Goal: Information Seeking & Learning: Learn about a topic

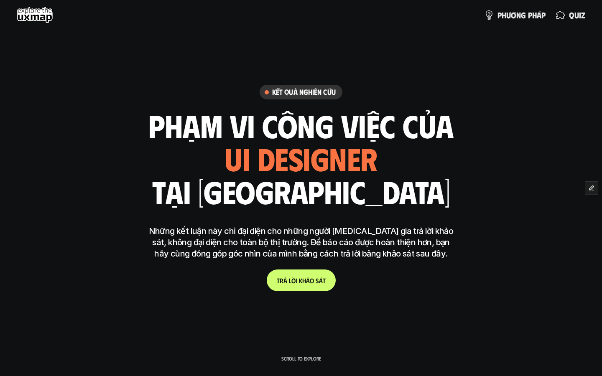
scroll to position [2051, 0]
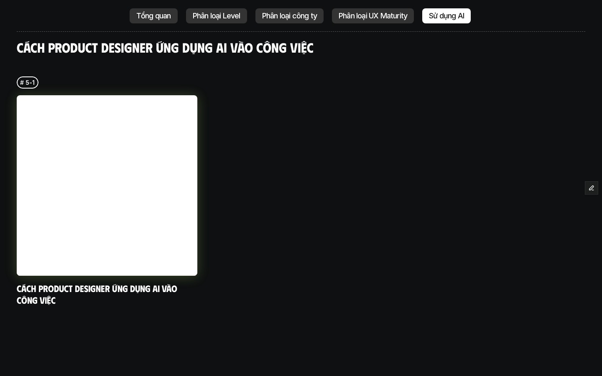
click at [126, 138] on link at bounding box center [107, 185] width 180 height 180
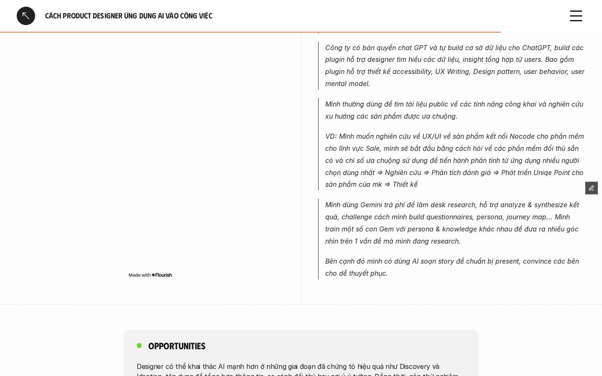
scroll to position [1761, 0]
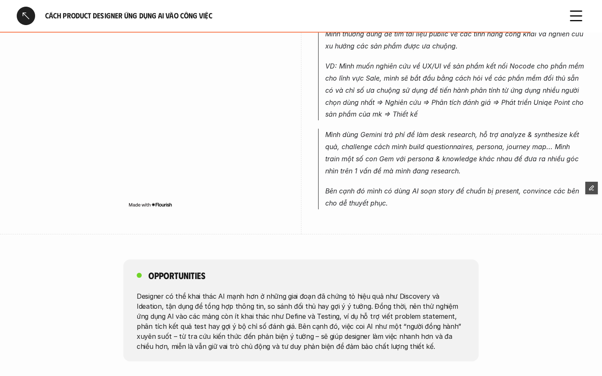
click at [23, 21] on div at bounding box center [26, 16] width 18 height 18
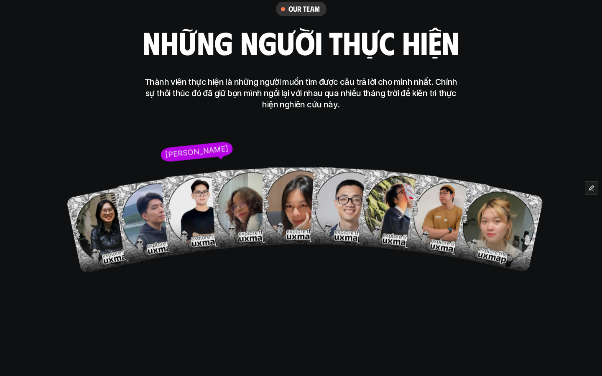
scroll to position [2481, 0]
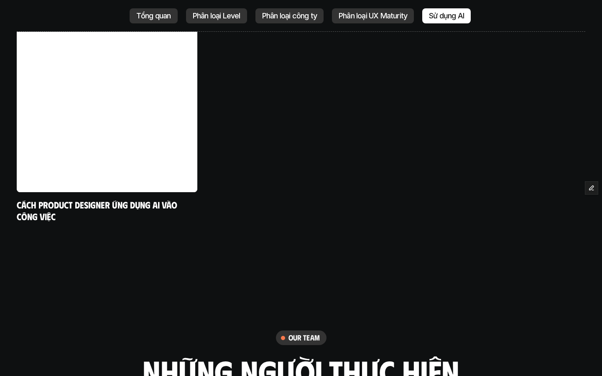
click at [229, 17] on p "Phân loại Level" at bounding box center [217, 16] width 48 height 8
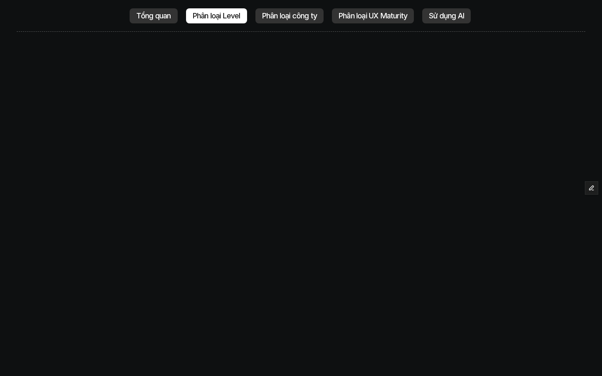
scroll to position [2011, 0]
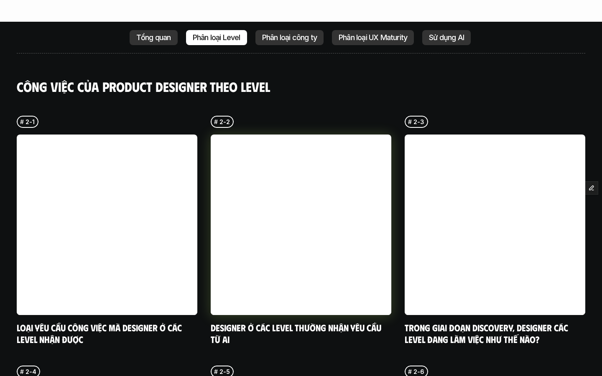
click at [255, 188] on link at bounding box center [301, 225] width 180 height 180
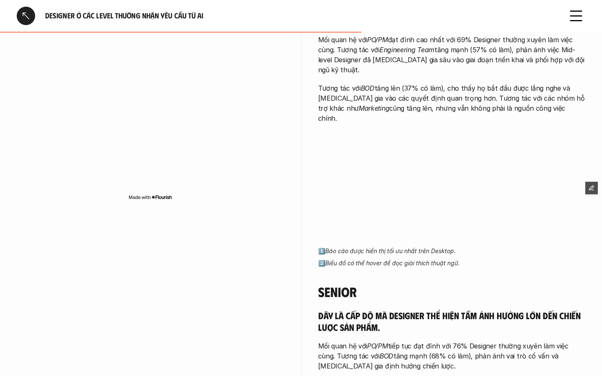
scroll to position [1076, 0]
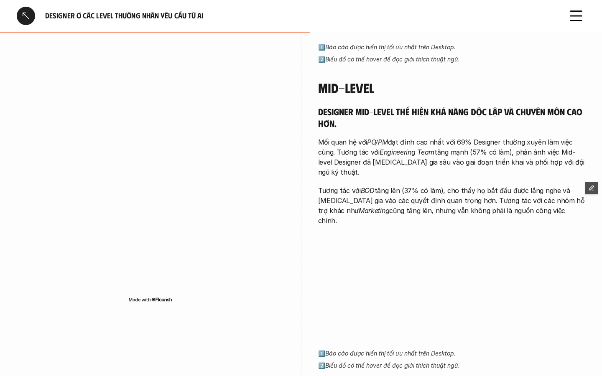
click at [24, 5] on div "Designer ở các level thường nhận yêu cầu từ ai" at bounding box center [301, 16] width 602 height 32
click at [24, 19] on div at bounding box center [26, 16] width 18 height 18
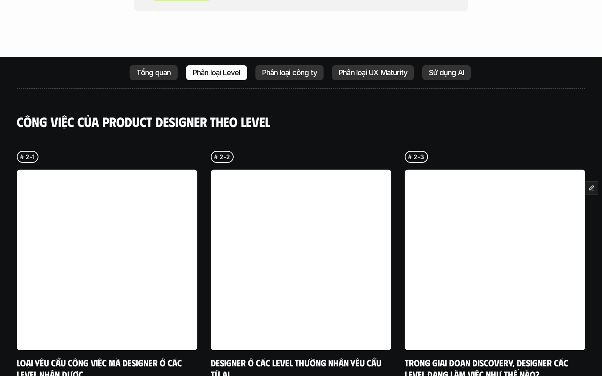
scroll to position [1977, 0]
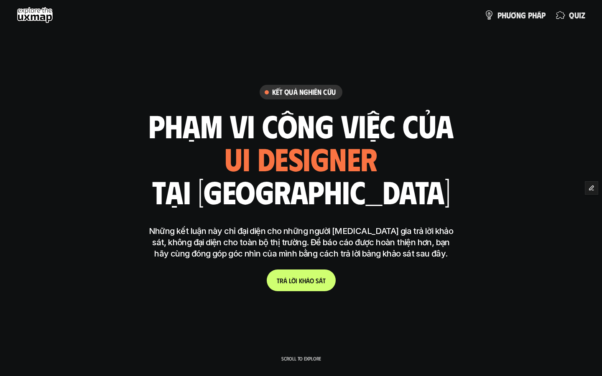
scroll to position [2011, 0]
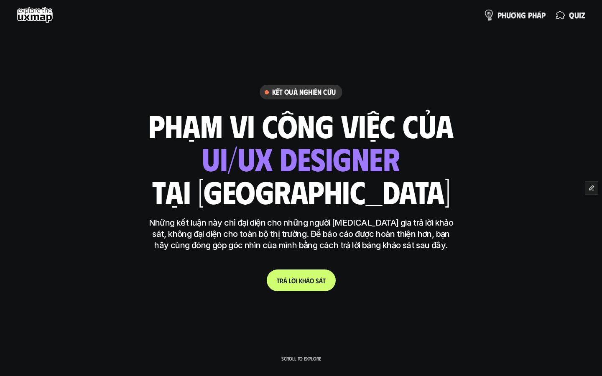
click at [524, 14] on p "p h ư ơ n g p h á p" at bounding box center [521, 14] width 48 height 9
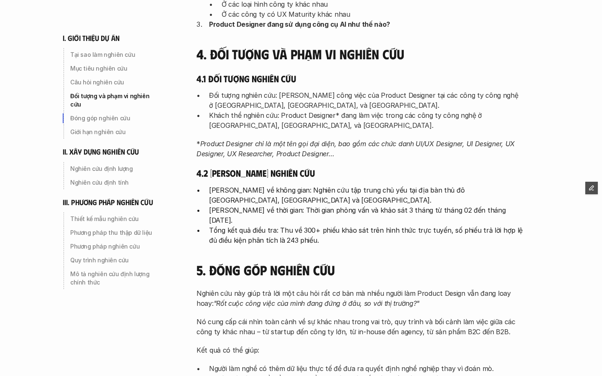
scroll to position [471, 0]
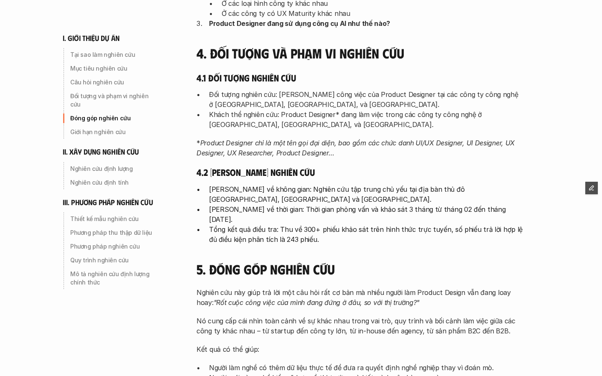
click at [104, 198] on h6 "iii. phương pháp nghiên cứu" at bounding box center [108, 203] width 90 height 10
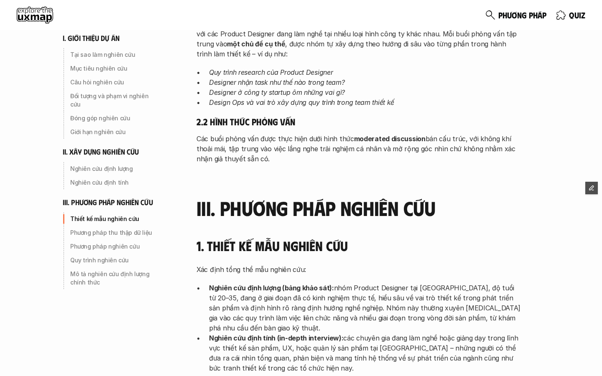
scroll to position [1714, 0]
click at [41, 13] on use at bounding box center [35, 15] width 36 height 17
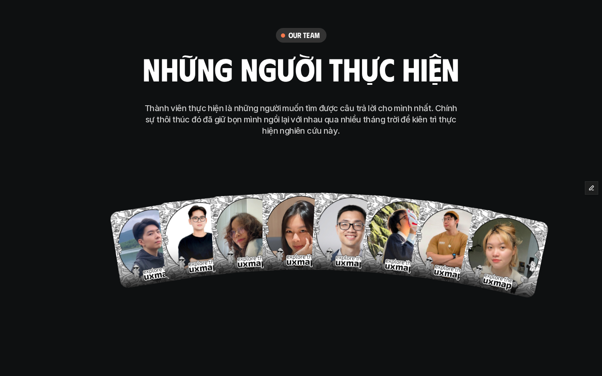
scroll to position [3273, 0]
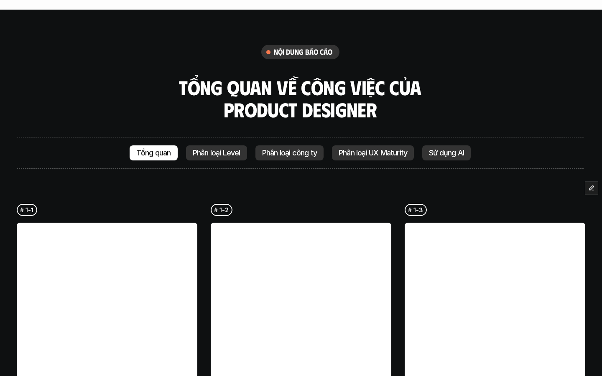
scroll to position [1729, 0]
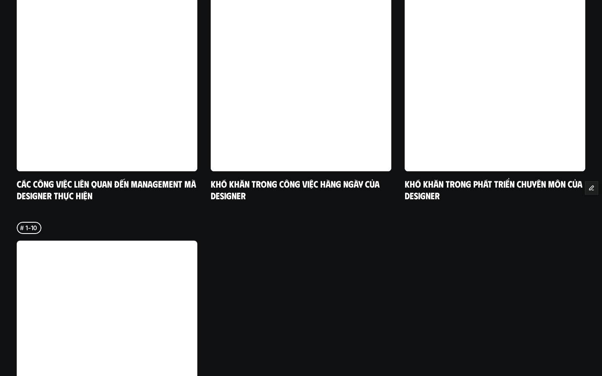
scroll to position [2717, 0]
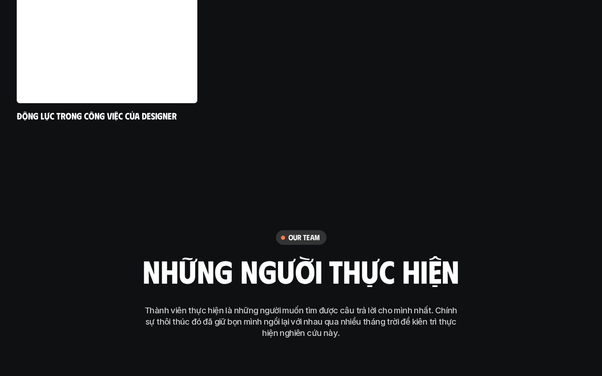
scroll to position [3282, 0]
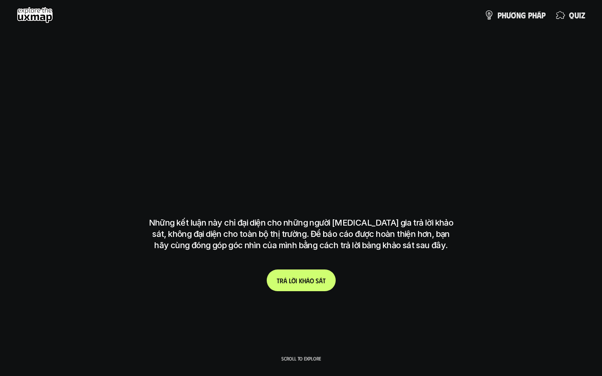
scroll to position [3282, 0]
